Goal: Transaction & Acquisition: Obtain resource

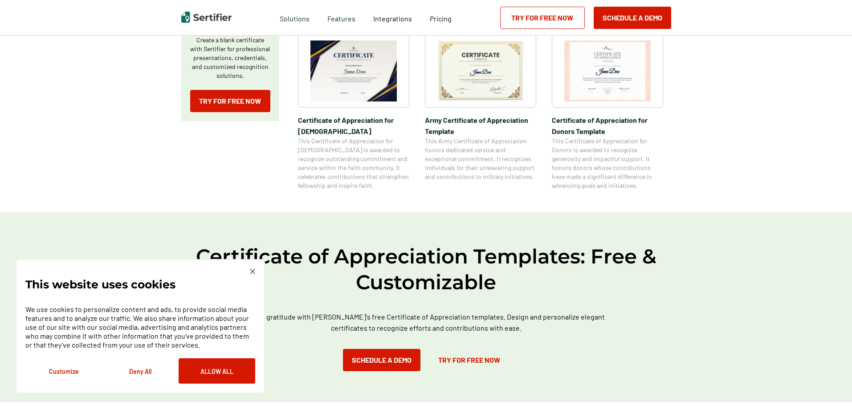
scroll to position [356, 0]
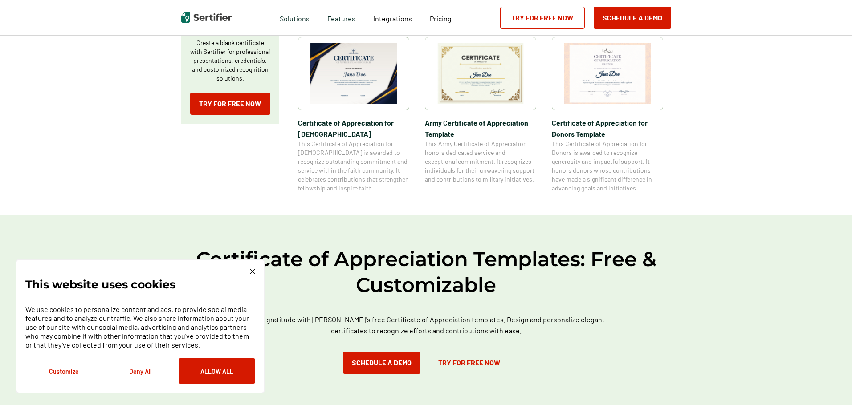
click at [250, 273] on img at bounding box center [252, 271] width 5 height 5
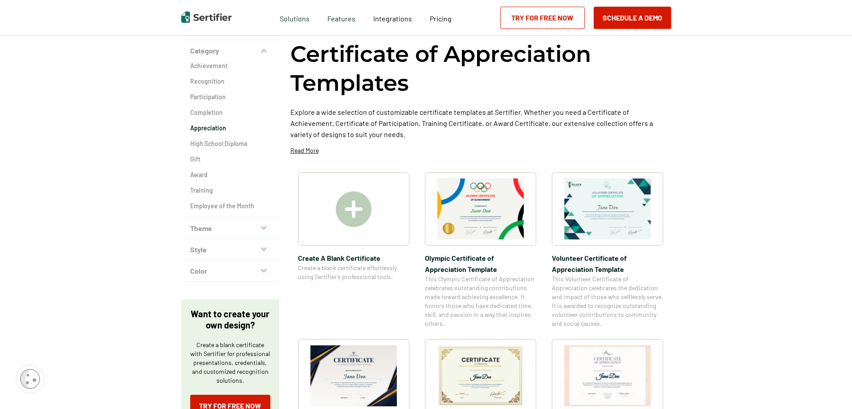
scroll to position [45, 0]
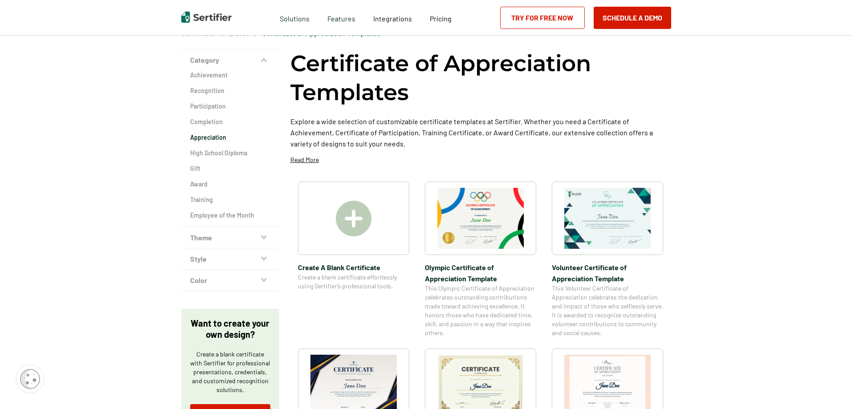
click at [356, 216] on img at bounding box center [354, 219] width 36 height 36
